Goal: Transaction & Acquisition: Purchase product/service

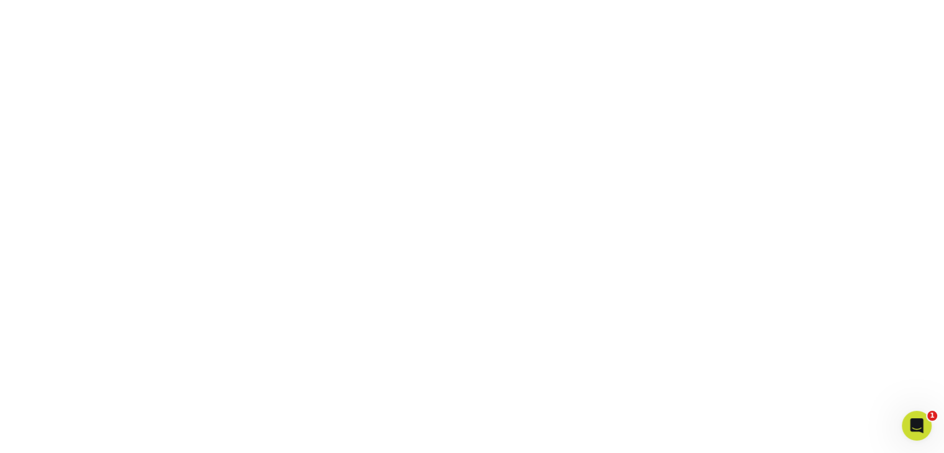
scroll to position [356, 0]
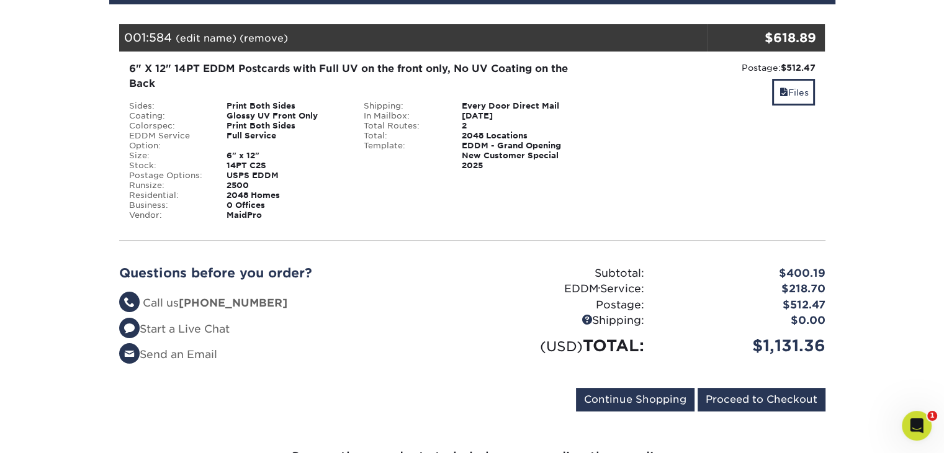
scroll to position [186, 0]
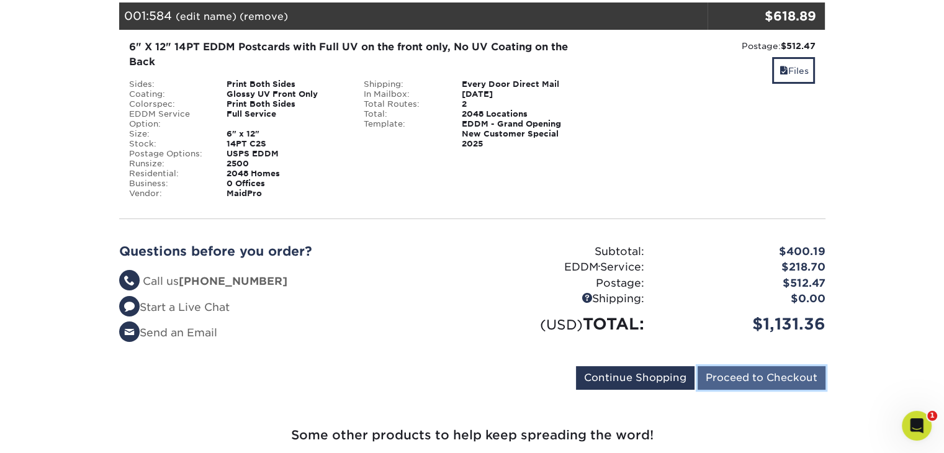
click at [742, 377] on input "Proceed to Checkout" at bounding box center [762, 378] width 128 height 24
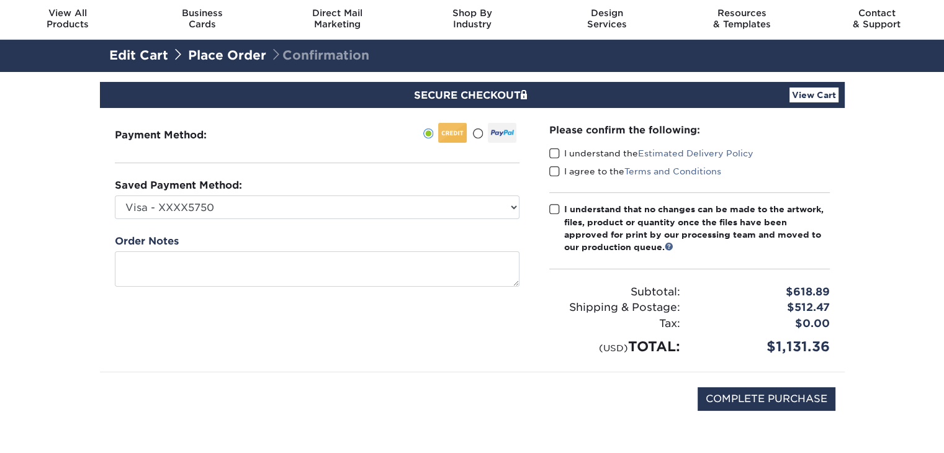
scroll to position [62, 0]
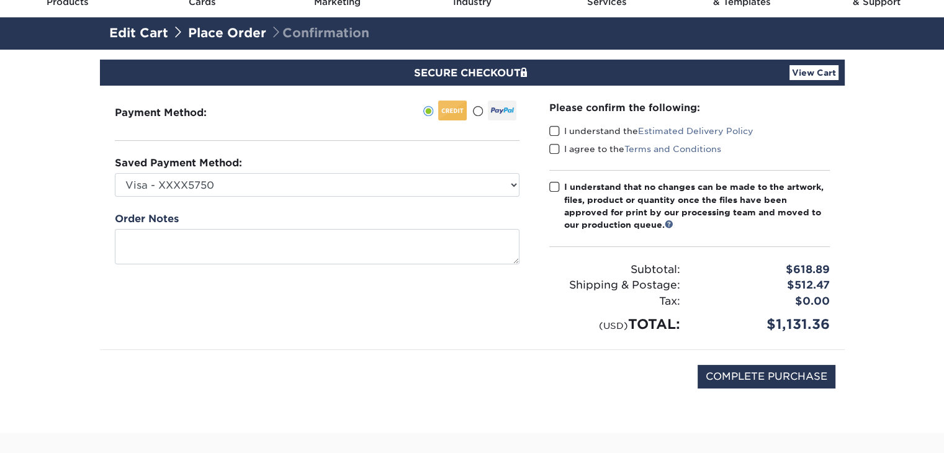
click at [556, 130] on span at bounding box center [554, 131] width 11 height 12
click at [0, 0] on input "I understand the Estimated Delivery Policy" at bounding box center [0, 0] width 0 height 0
click at [554, 150] on span at bounding box center [554, 149] width 11 height 12
click at [0, 0] on input "I agree to the Terms and Conditions" at bounding box center [0, 0] width 0 height 0
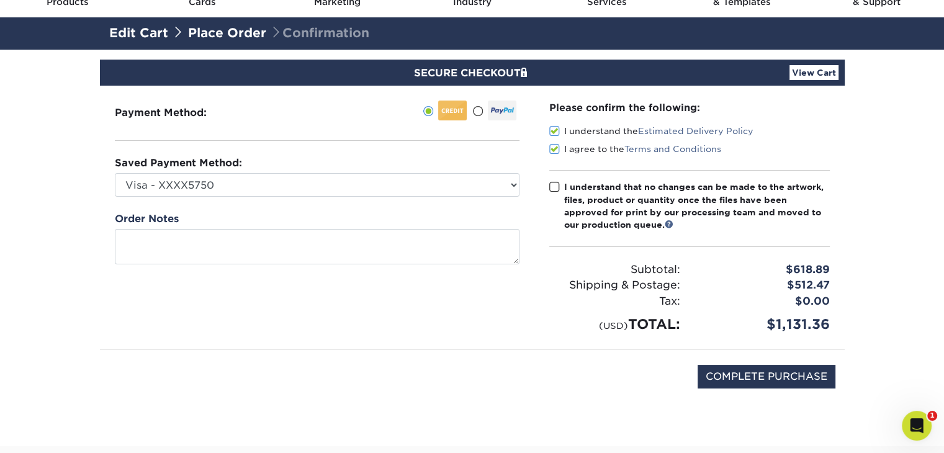
click at [551, 186] on span at bounding box center [554, 187] width 11 height 12
click at [0, 0] on input "I understand that no changes can be made to the artwork, files, product or quan…" at bounding box center [0, 0] width 0 height 0
click at [767, 376] on input "COMPLETE PURCHASE" at bounding box center [767, 377] width 138 height 24
type input "PROCESSING, PLEASE WAIT..."
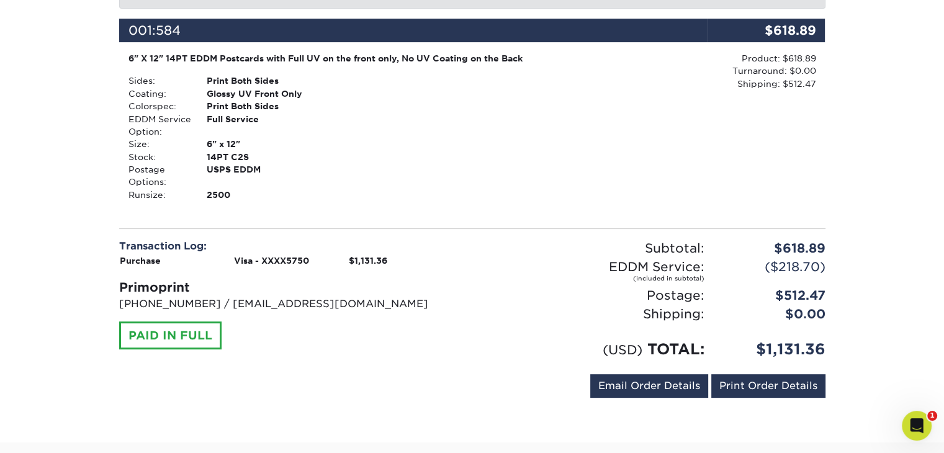
scroll to position [435, 0]
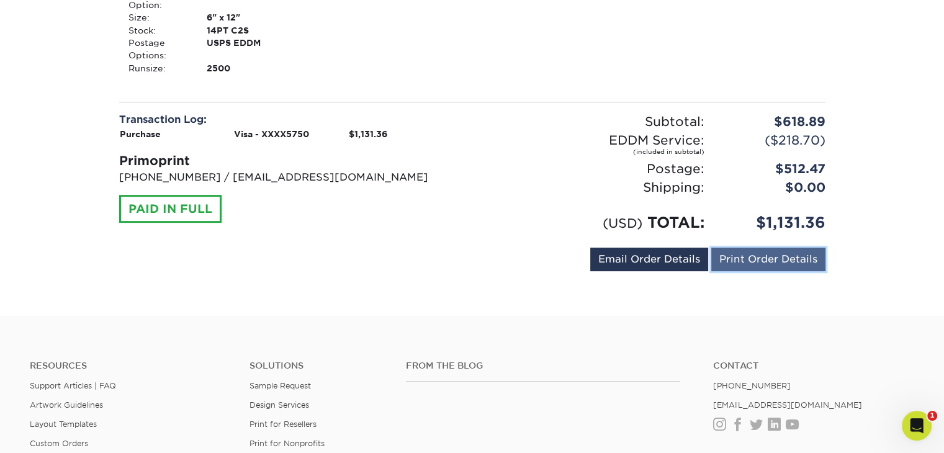
click at [749, 261] on link "Print Order Details" at bounding box center [769, 260] width 114 height 24
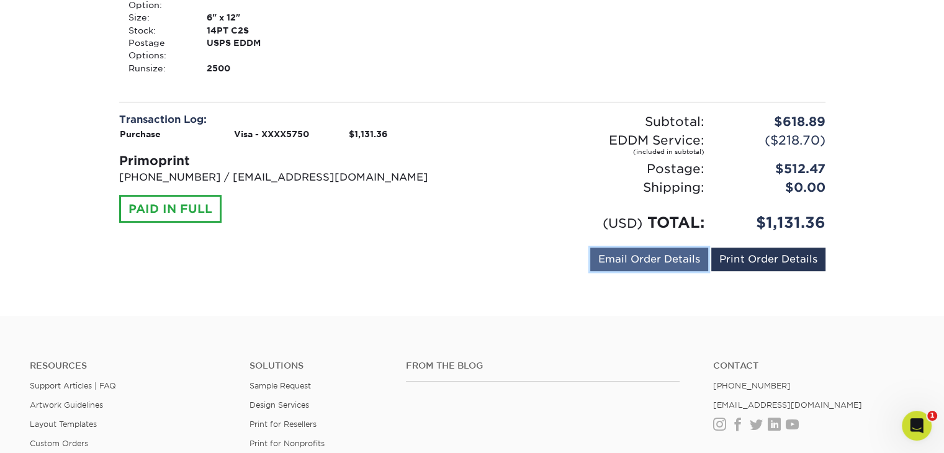
click at [626, 264] on link "Email Order Details" at bounding box center [649, 260] width 118 height 24
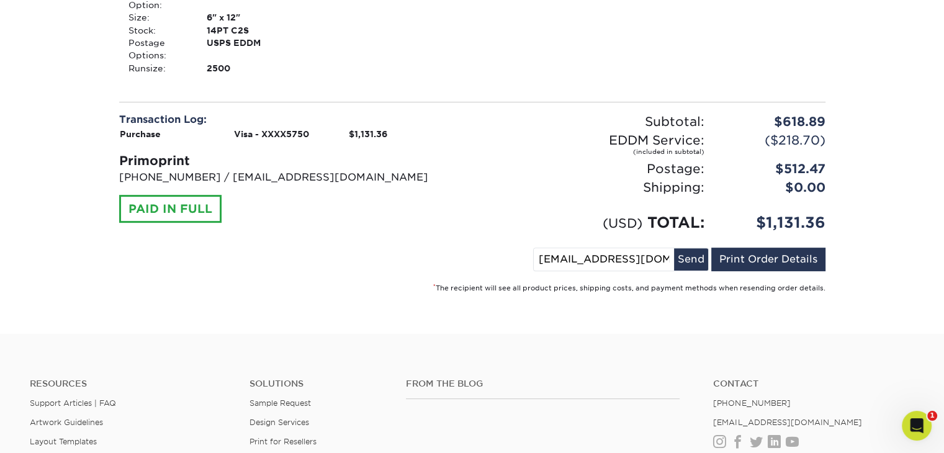
drag, startPoint x: 551, startPoint y: 263, endPoint x: 535, endPoint y: 268, distance: 17.5
click at [535, 268] on div "gfechtenburg@maidpro.com Send Email Order Details Print Order Details" at bounding box center [472, 262] width 707 height 29
type input "jfechtenburg@maidpro.com"
click at [690, 260] on button "Send" at bounding box center [691, 259] width 34 height 22
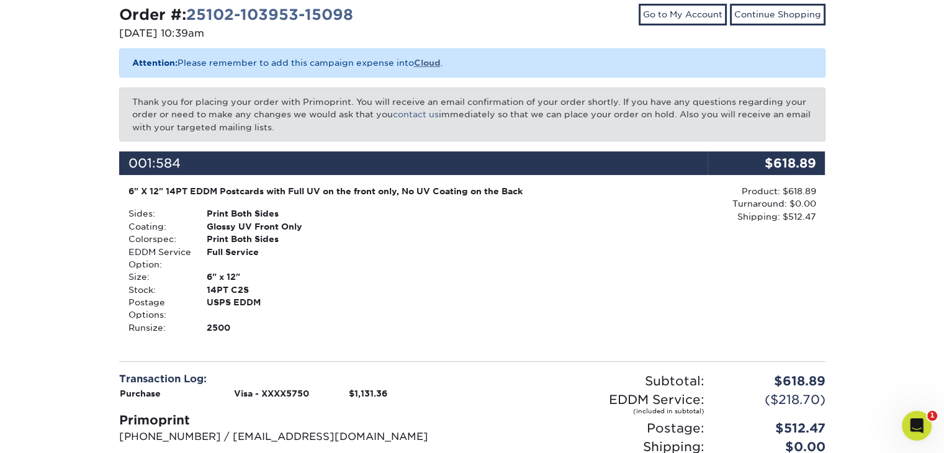
scroll to position [0, 0]
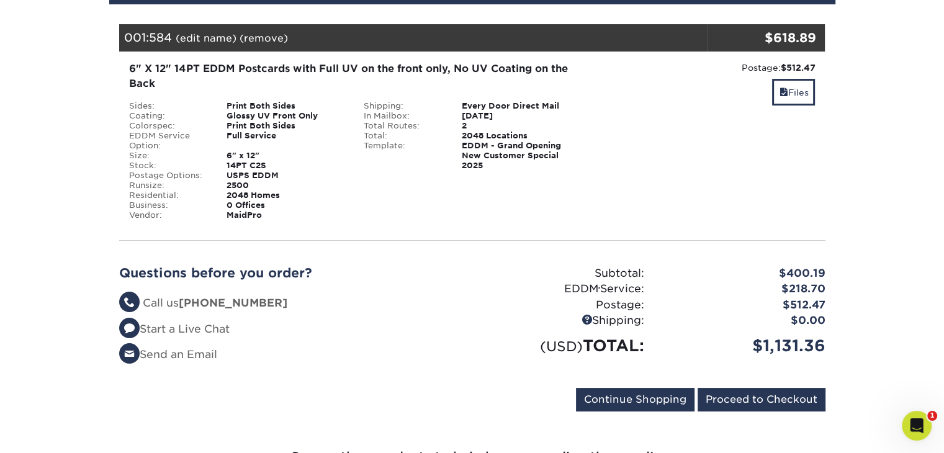
scroll to position [186, 0]
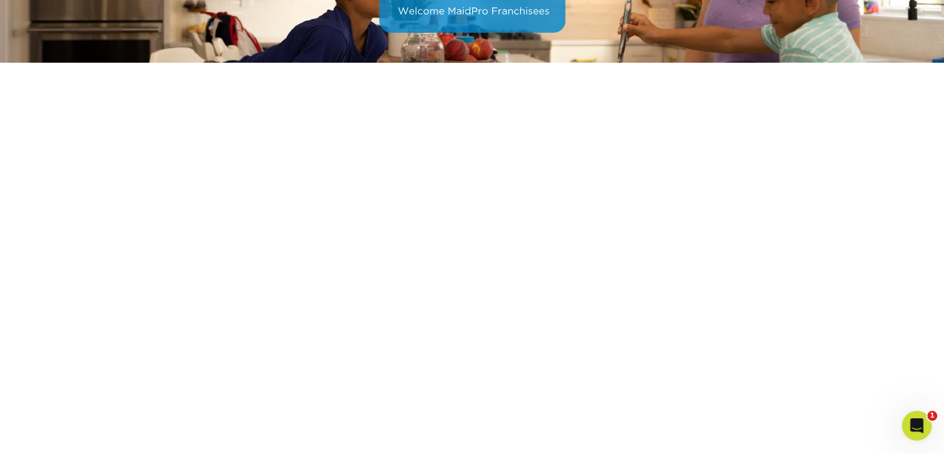
scroll to position [232, 0]
